Goal: Task Accomplishment & Management: Manage account settings

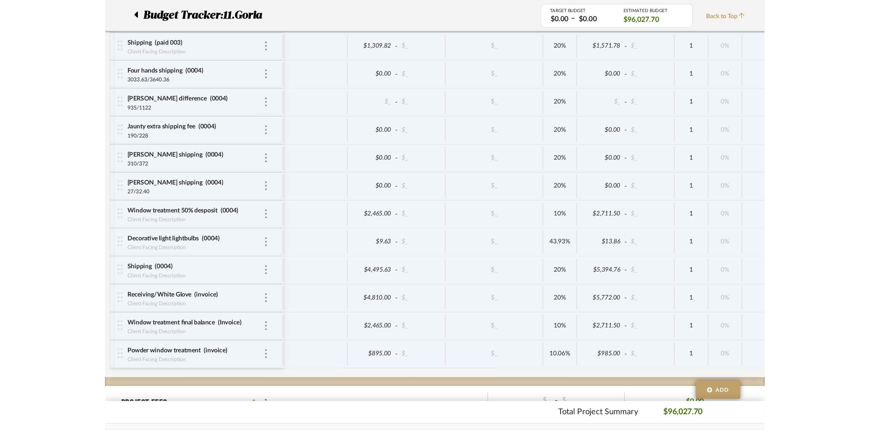
scroll to position [1093, 0]
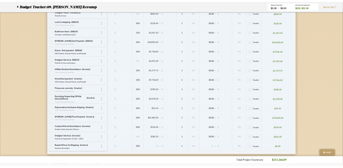
scroll to position [0, 127]
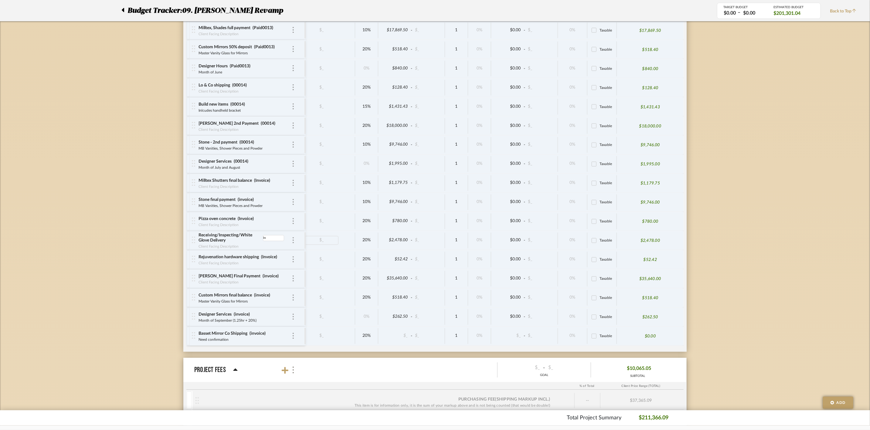
type input "I"
type input "0015"
type input "I"
type input "0015"
type input "i"
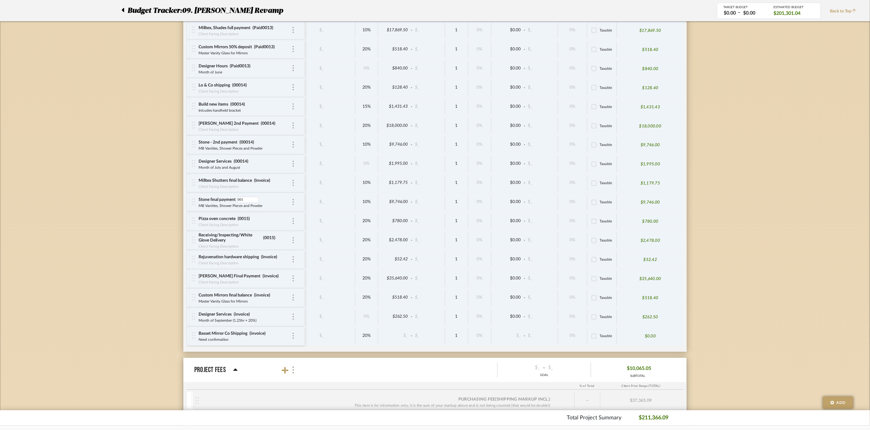
type input "0015"
type input "I"
type input "0015"
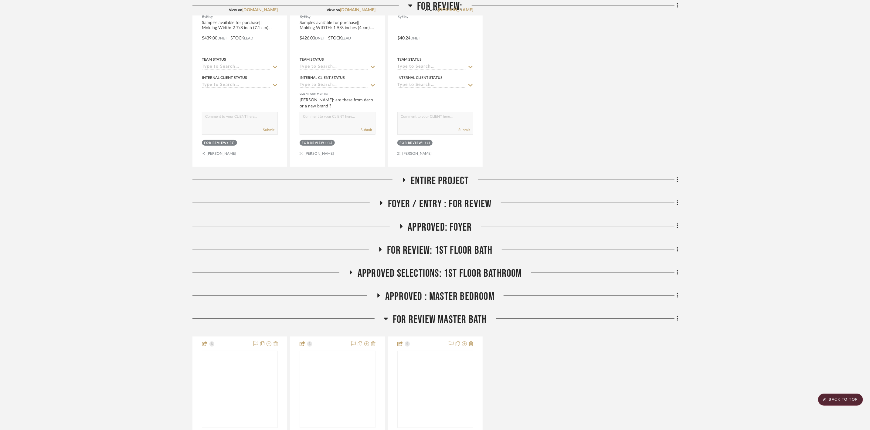
scroll to position [273, 0]
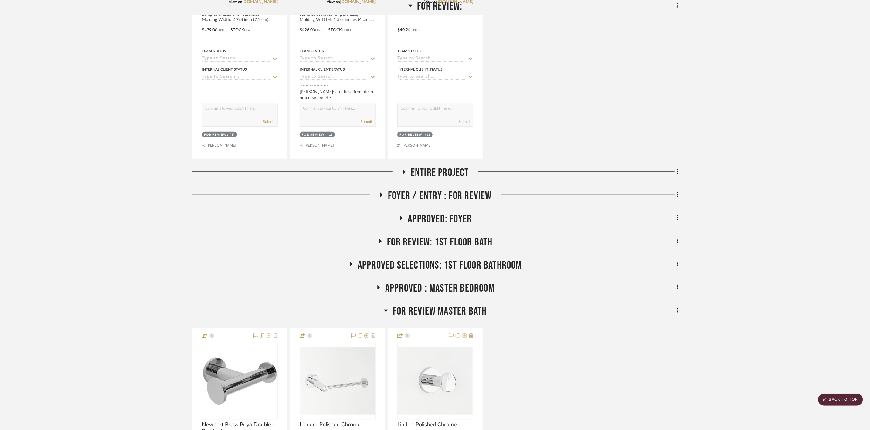
click at [431, 172] on span "Entire Project" at bounding box center [440, 172] width 58 height 13
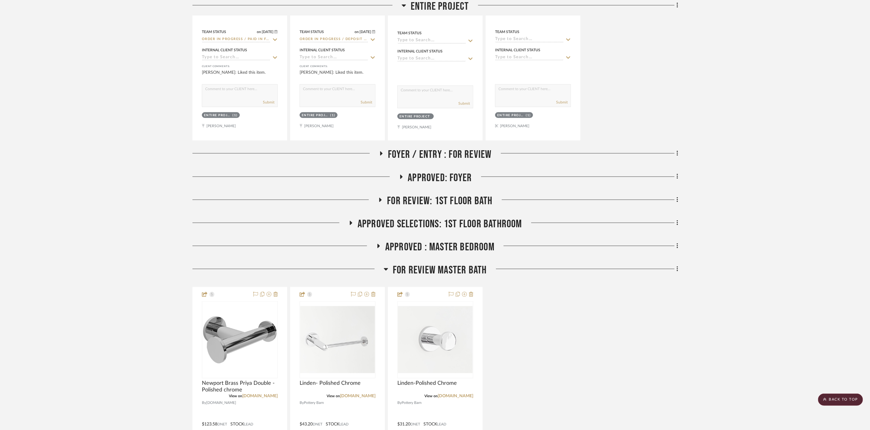
scroll to position [592, 0]
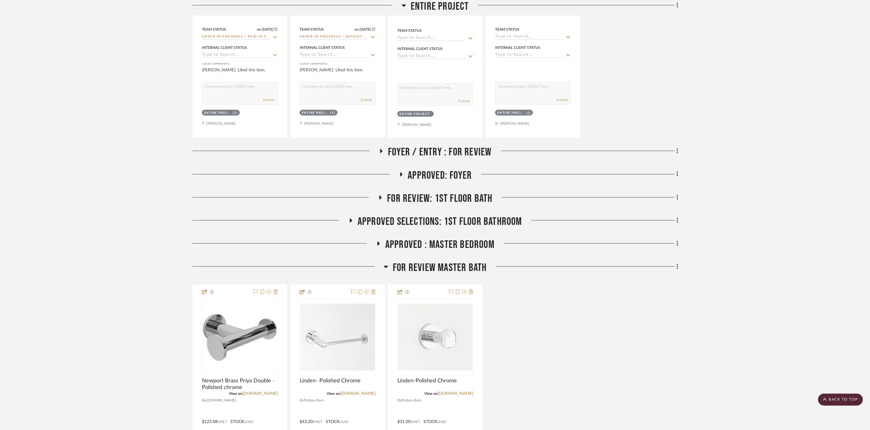
click at [448, 152] on span "Foyer / Entry : For Review" at bounding box center [440, 152] width 104 height 13
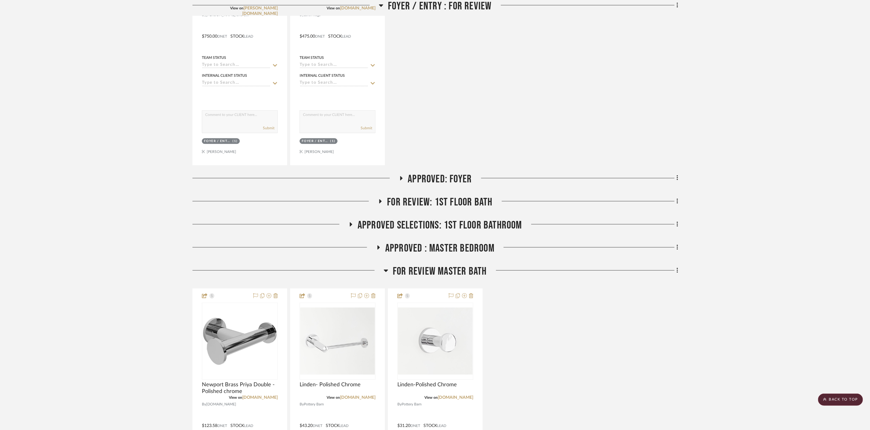
scroll to position [865, 0]
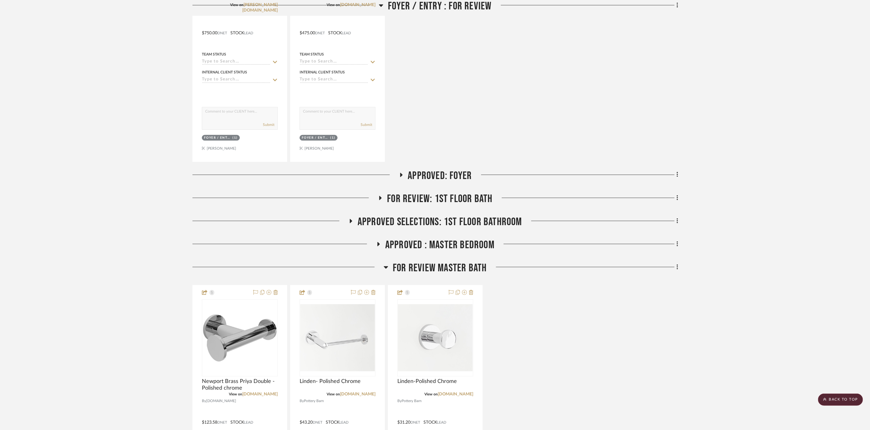
click at [459, 183] on span "Approved: Foyer" at bounding box center [440, 176] width 64 height 13
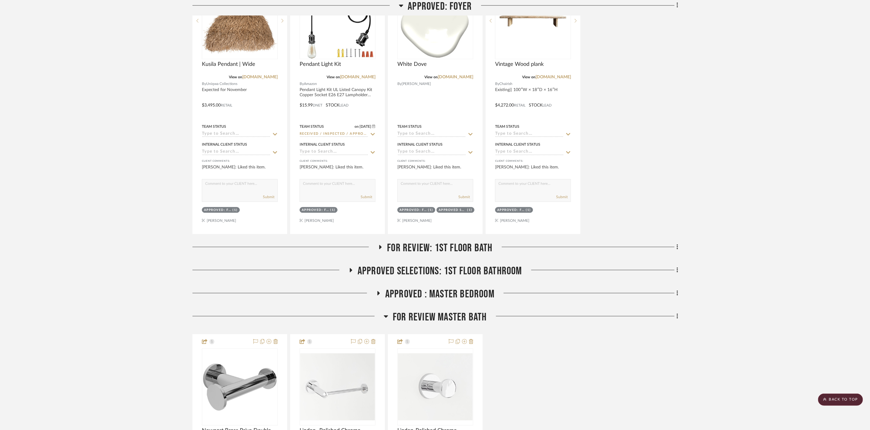
scroll to position [1093, 0]
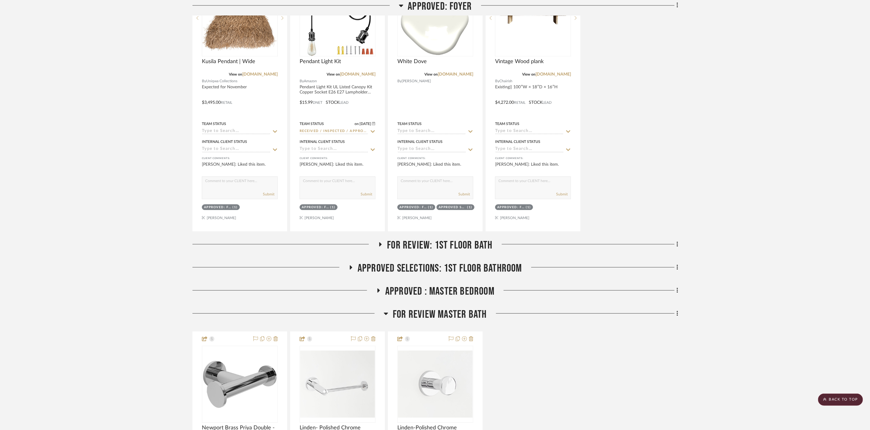
drag, startPoint x: 479, startPoint y: 249, endPoint x: 569, endPoint y: 244, distance: 90.3
click at [478, 249] on span "For review: 1st floor bath" at bounding box center [439, 245] width 105 height 13
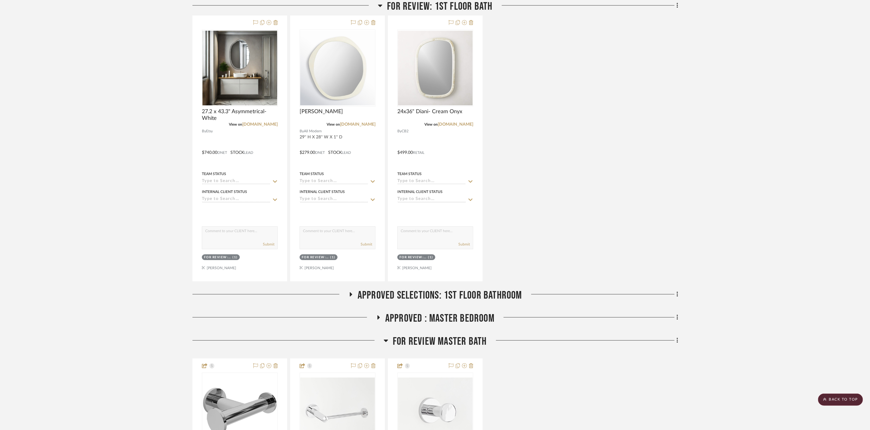
scroll to position [1411, 0]
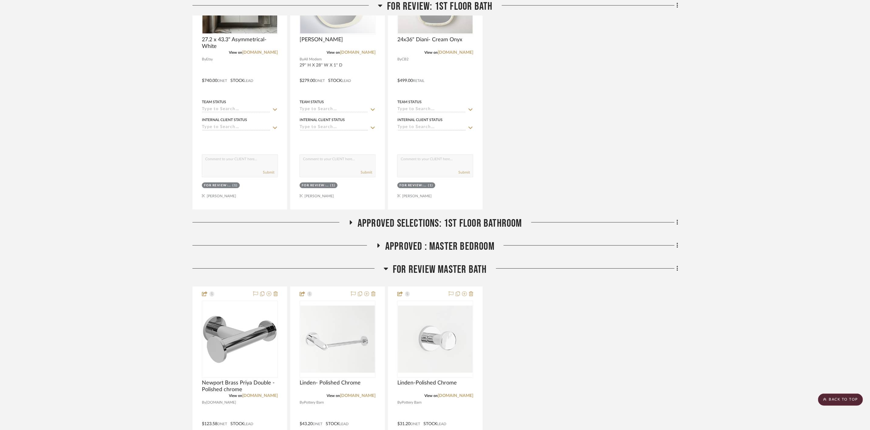
click at [459, 226] on span "Approved Selections: 1st Floor Bathroom" at bounding box center [440, 223] width 165 height 13
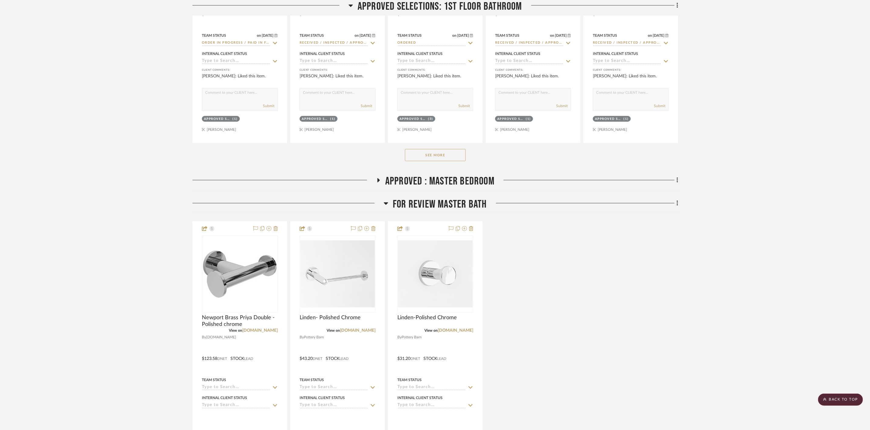
scroll to position [1776, 0]
click at [470, 186] on span "APPROVED : Master Bedroom" at bounding box center [439, 180] width 109 height 13
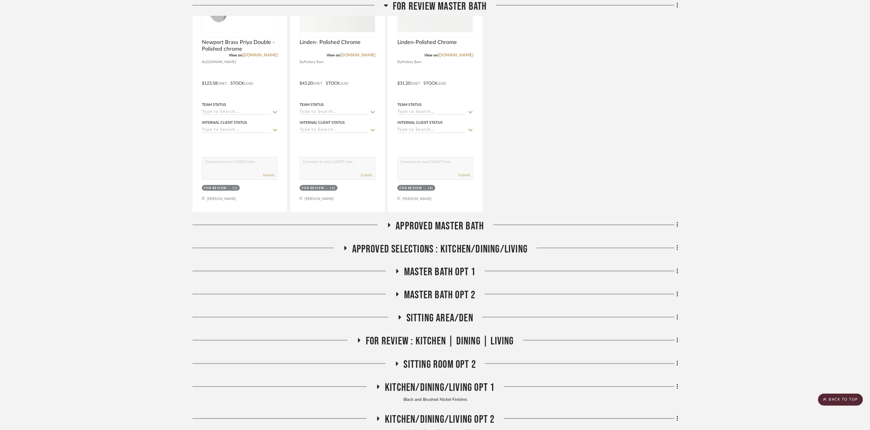
scroll to position [2413, 0]
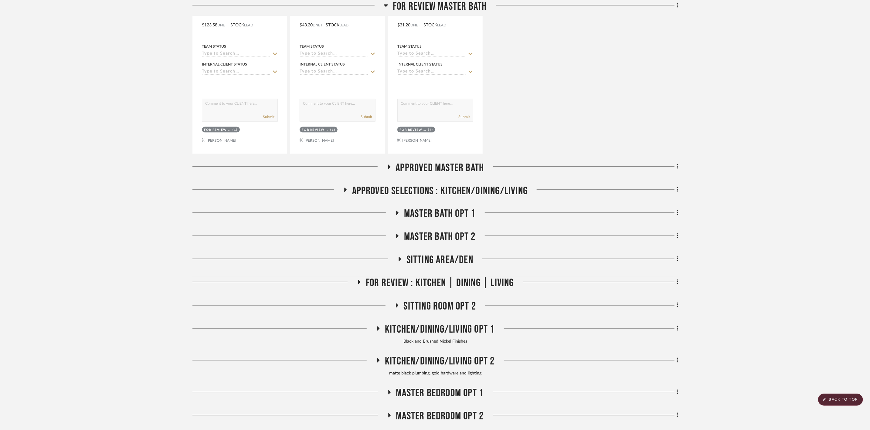
click at [420, 171] on span "Approved Master Bath" at bounding box center [440, 167] width 88 height 13
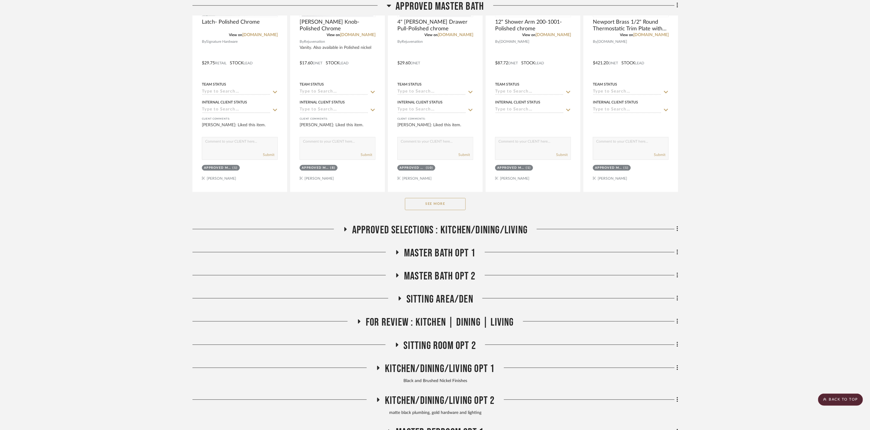
scroll to position [2686, 0]
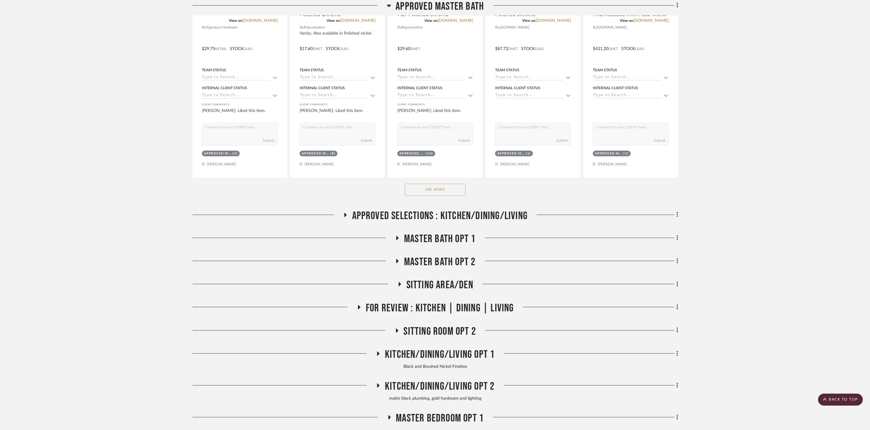
click at [429, 221] on span "Approved Selections : Kitchen/Dining/Living" at bounding box center [440, 215] width 176 height 13
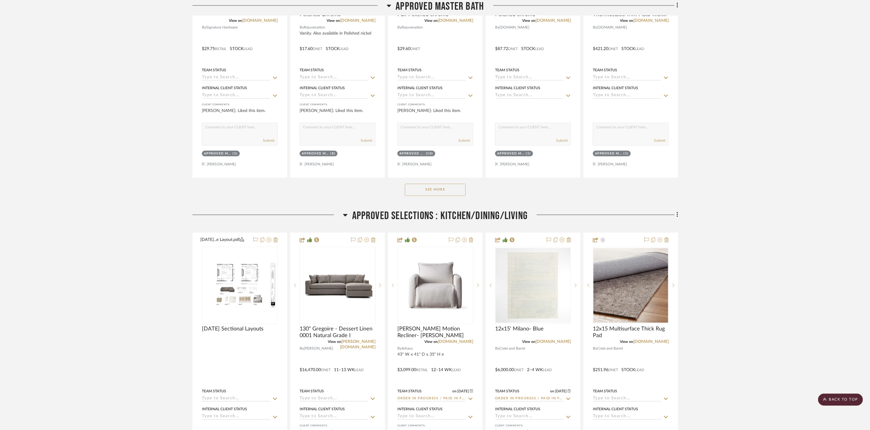
click at [462, 222] on span "Approved Selections : Kitchen/Dining/Living" at bounding box center [440, 215] width 176 height 13
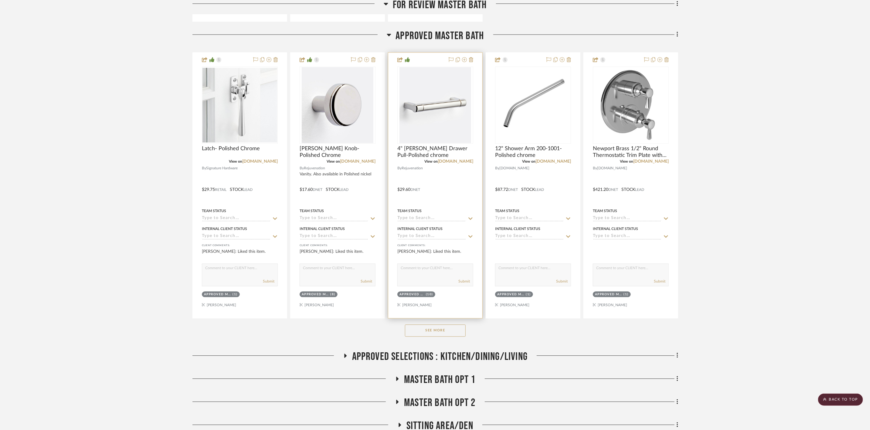
scroll to position [2477, 0]
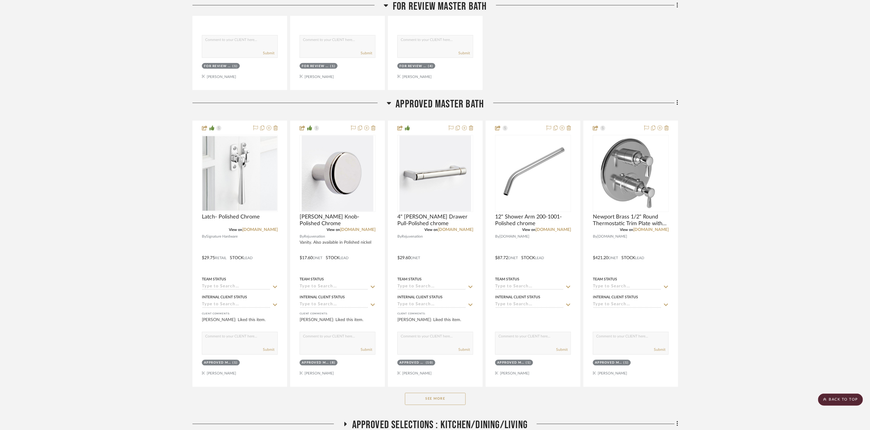
click at [459, 109] on span "Approved Master Bath" at bounding box center [440, 104] width 88 height 13
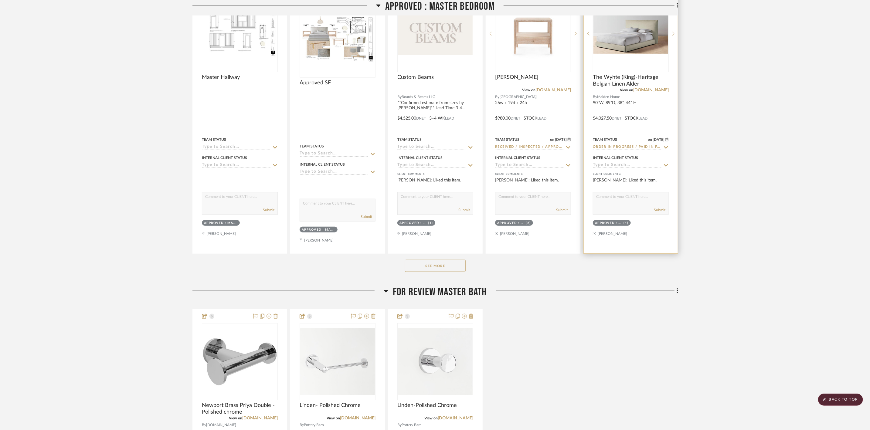
scroll to position [1839, 0]
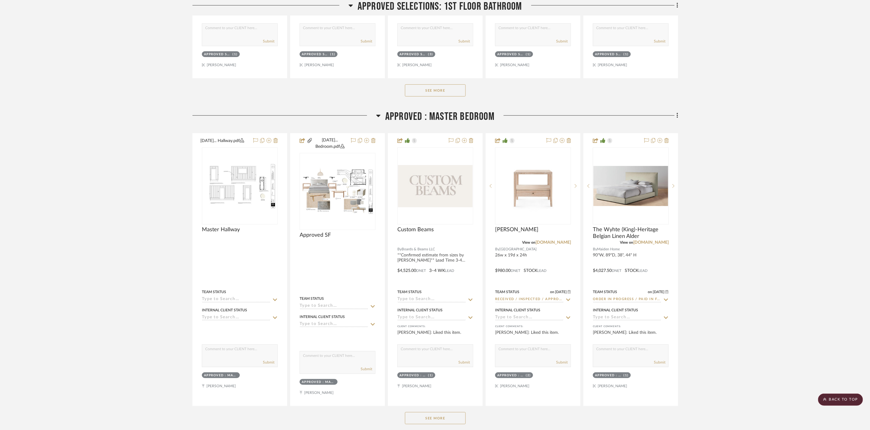
click at [434, 123] on span "APPROVED : Master Bedroom" at bounding box center [439, 116] width 109 height 13
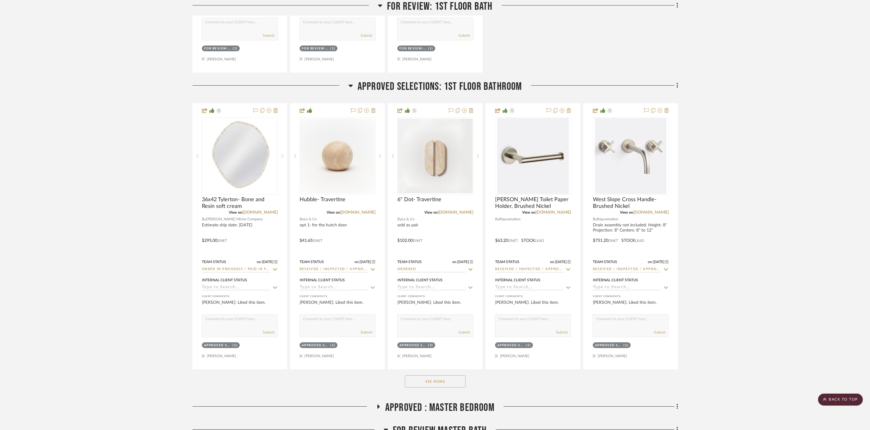
scroll to position [1475, 0]
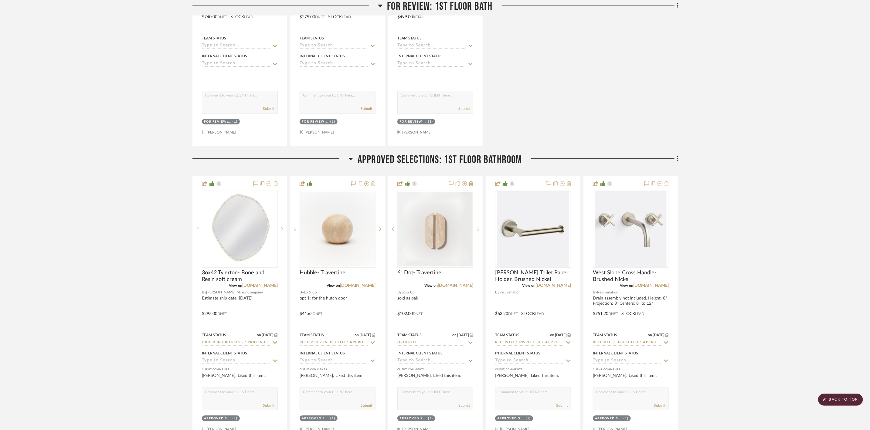
click at [462, 163] on span "Approved Selections: 1st Floor Bathroom" at bounding box center [440, 159] width 165 height 13
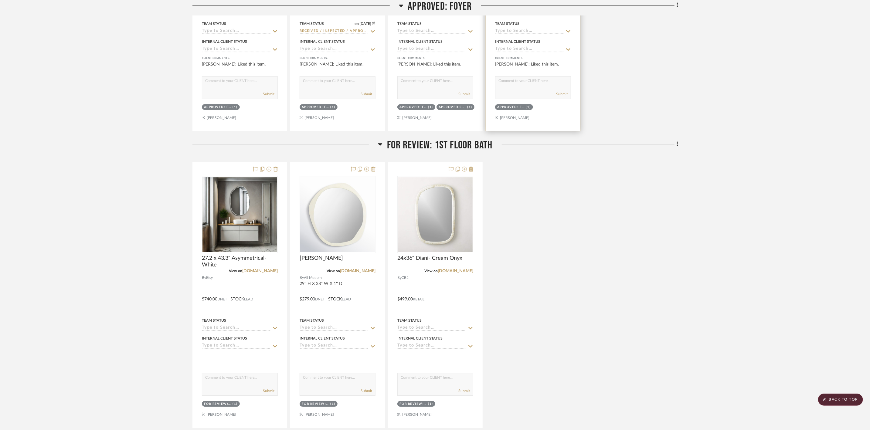
scroll to position [1156, 0]
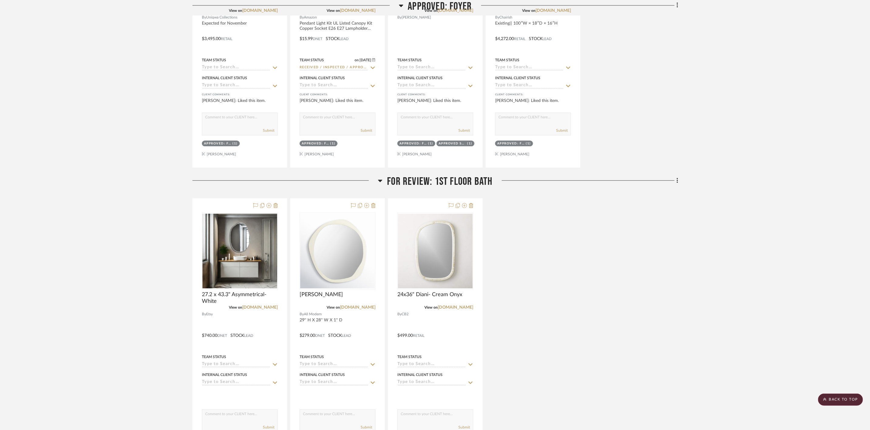
click at [462, 188] on span "For review: 1st floor bath" at bounding box center [439, 181] width 105 height 13
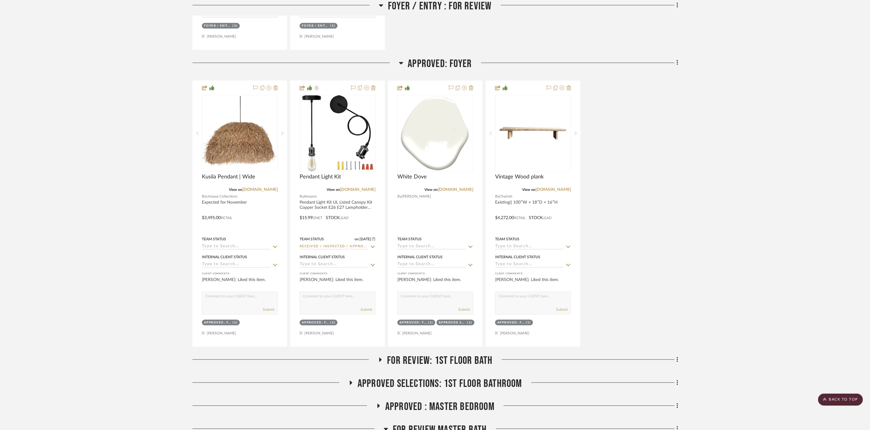
scroll to position [929, 0]
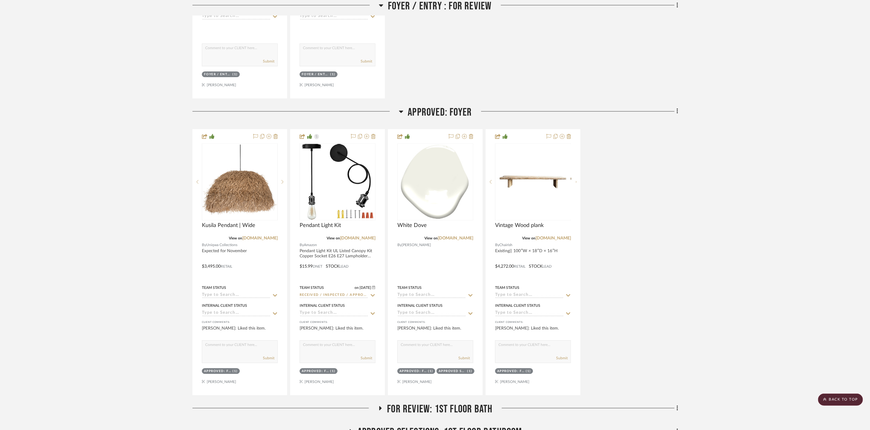
click at [434, 110] on span "Approved: Foyer" at bounding box center [440, 112] width 64 height 13
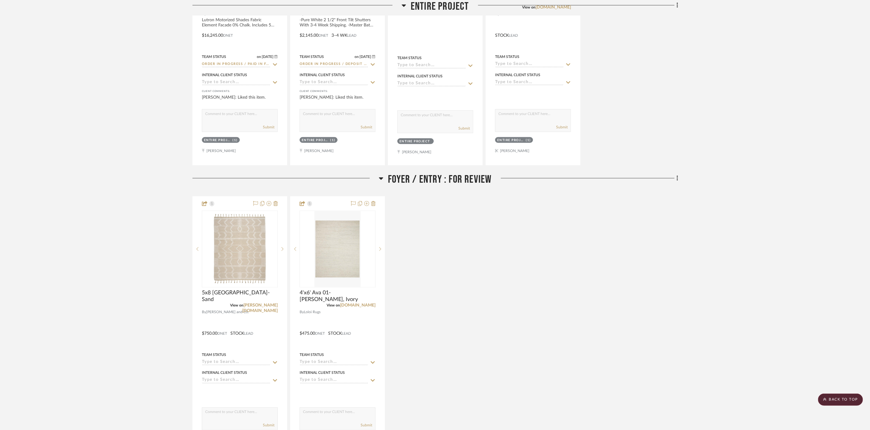
click at [448, 185] on span "Foyer / Entry : For Review" at bounding box center [440, 179] width 104 height 13
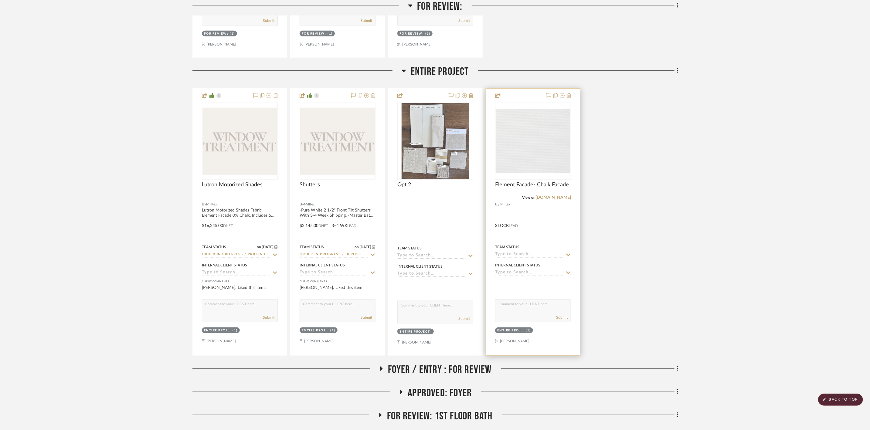
scroll to position [337, 0]
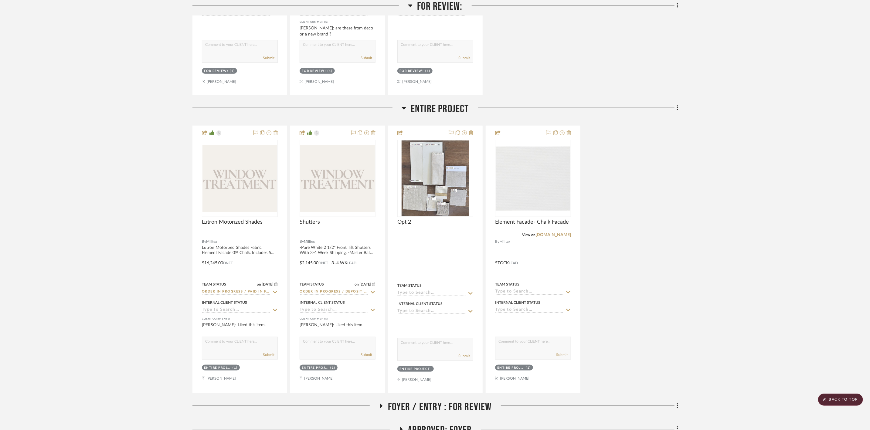
click at [456, 112] on span "Entire Project" at bounding box center [440, 109] width 58 height 13
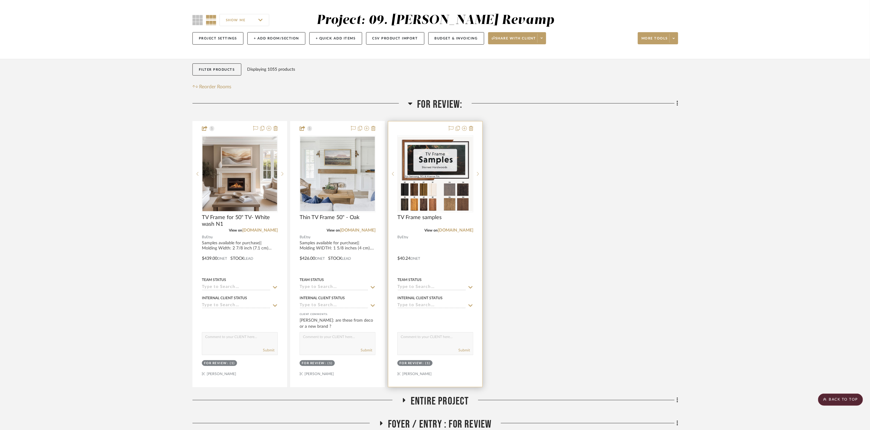
scroll to position [0, 0]
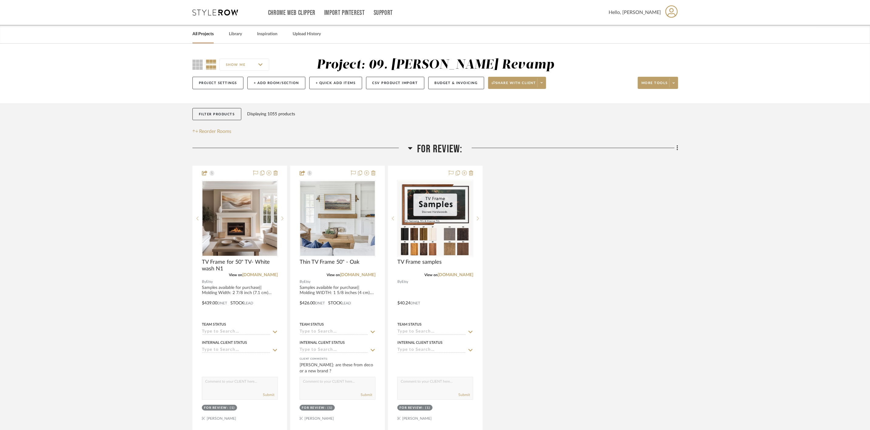
click at [450, 153] on span "For Review:" at bounding box center [439, 149] width 45 height 13
